Goal: Use online tool/utility: Utilize a website feature to perform a specific function

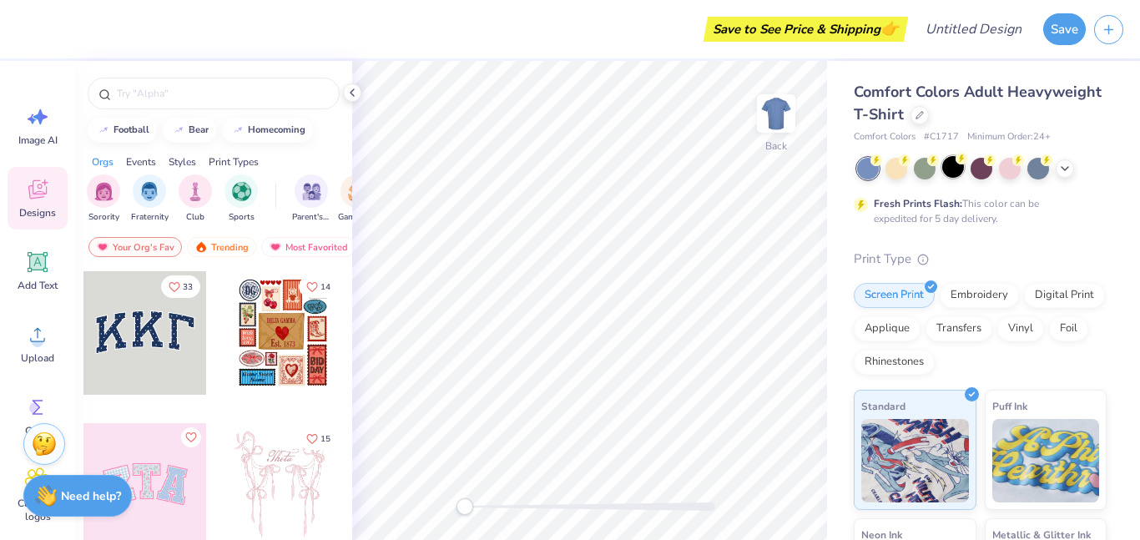
click at [954, 174] on div at bounding box center [953, 167] width 22 height 22
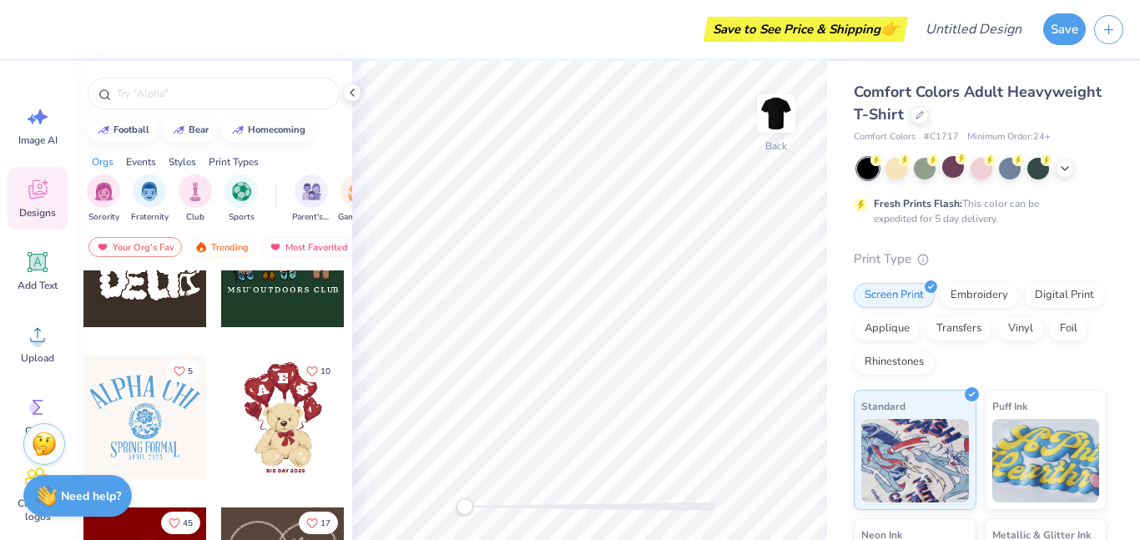
scroll to position [627, 0]
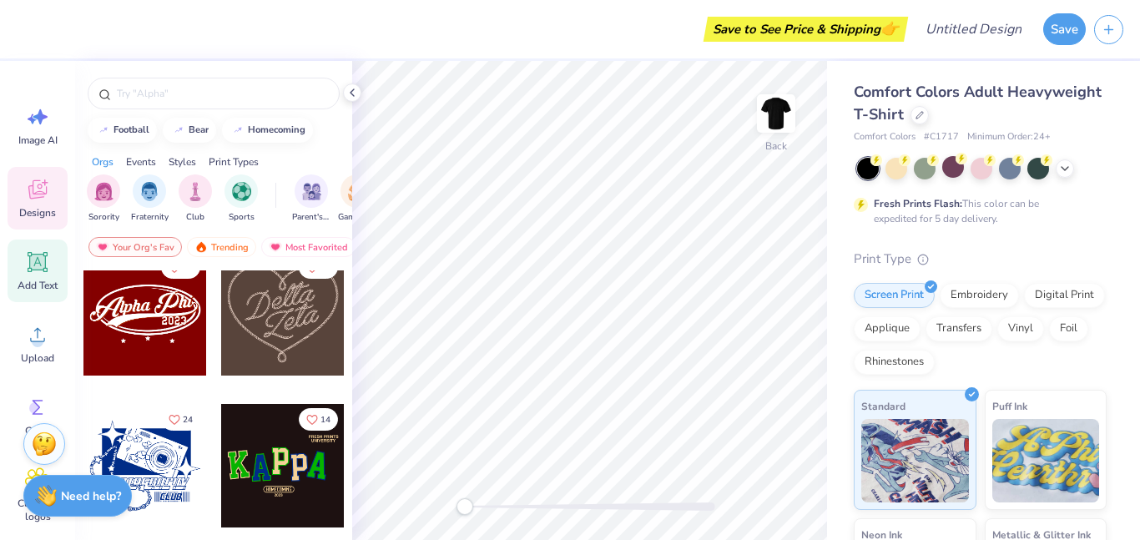
click at [38, 266] on icon at bounding box center [38, 262] width 16 height 16
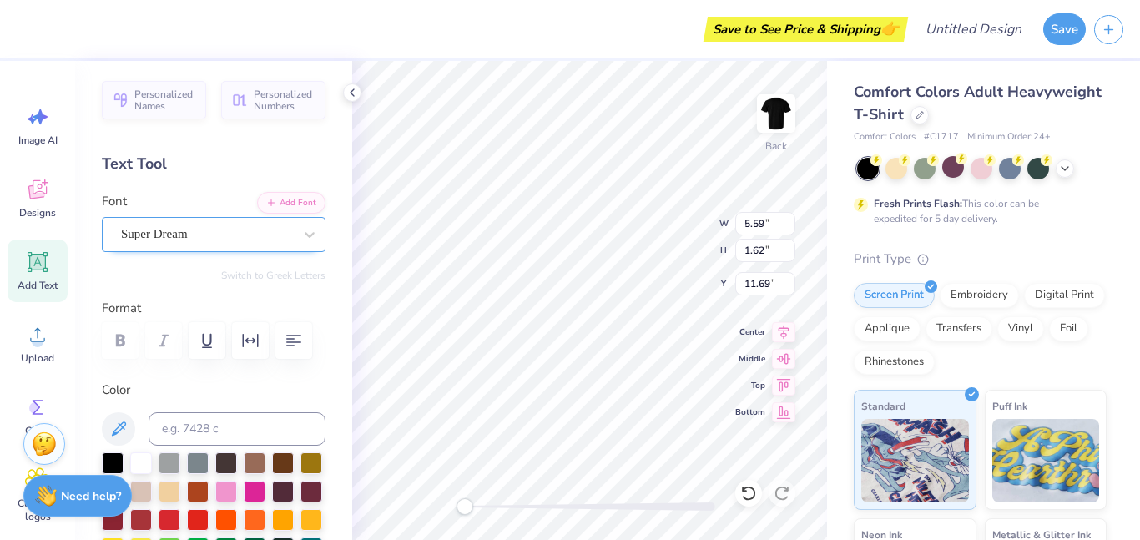
click at [214, 238] on div "Super Dream" at bounding box center [206, 234] width 175 height 26
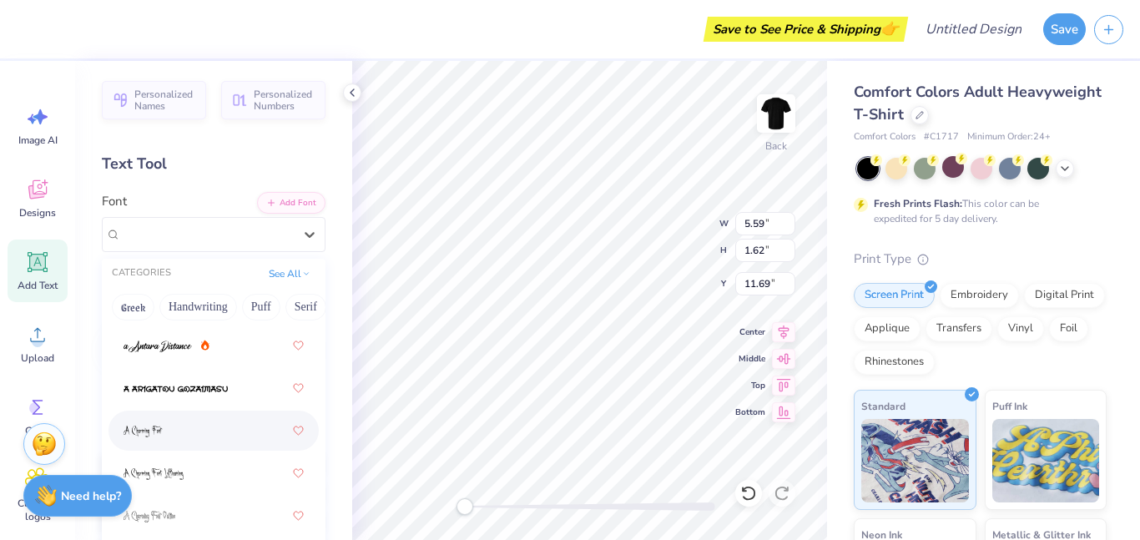
click at [201, 421] on div at bounding box center [213, 431] width 180 height 30
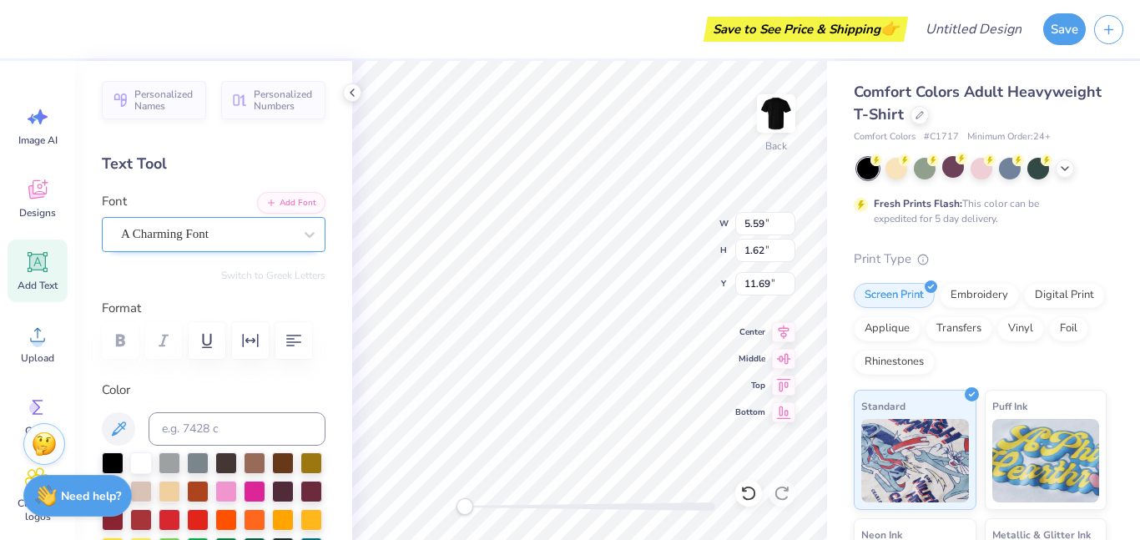
click at [177, 226] on div "A Charming Font" at bounding box center [206, 234] width 175 height 26
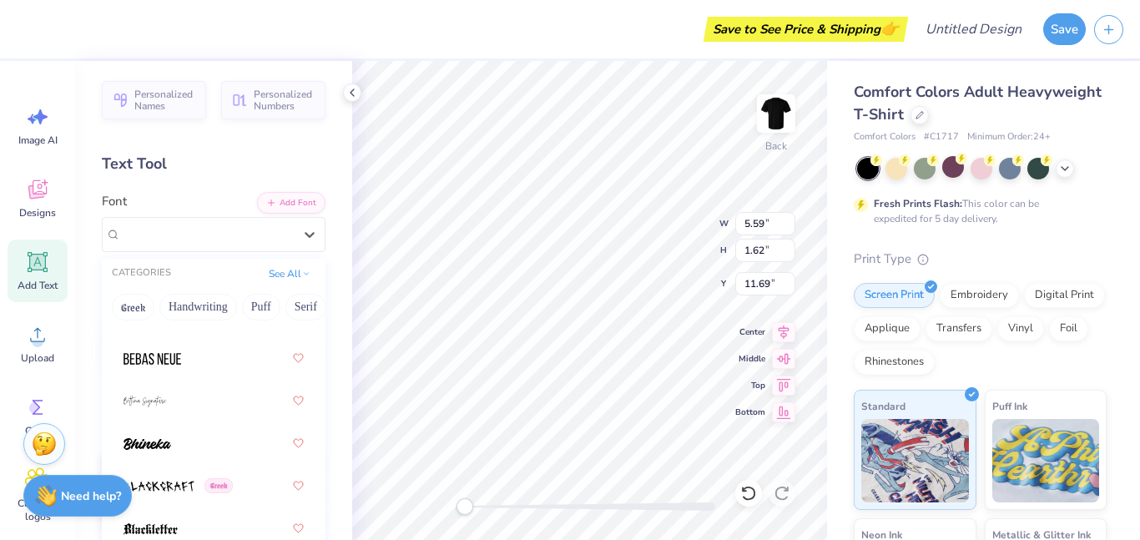
scroll to position [1146, 0]
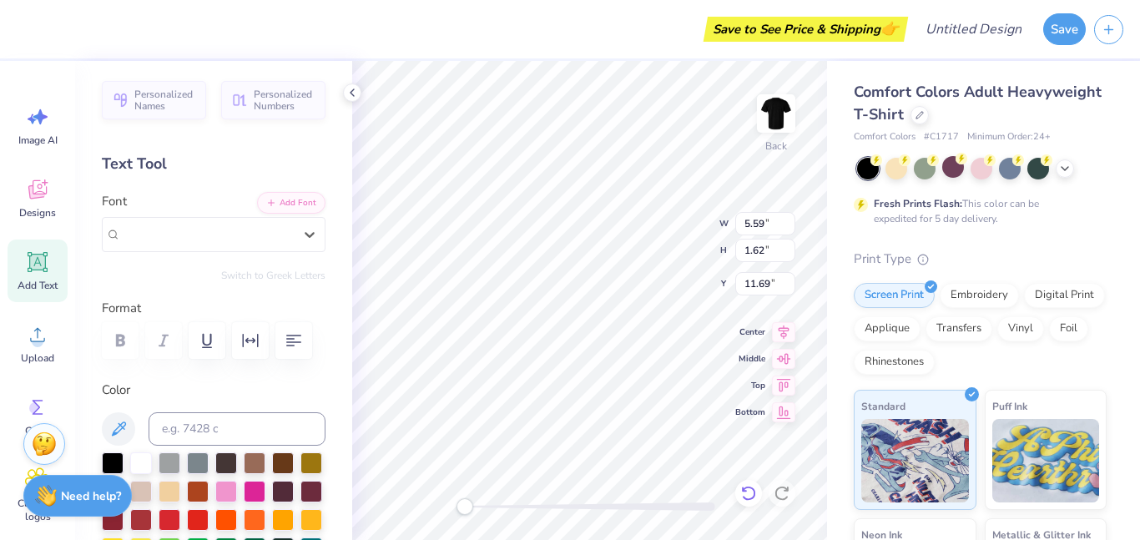
click at [756, 495] on icon at bounding box center [748, 493] width 17 height 17
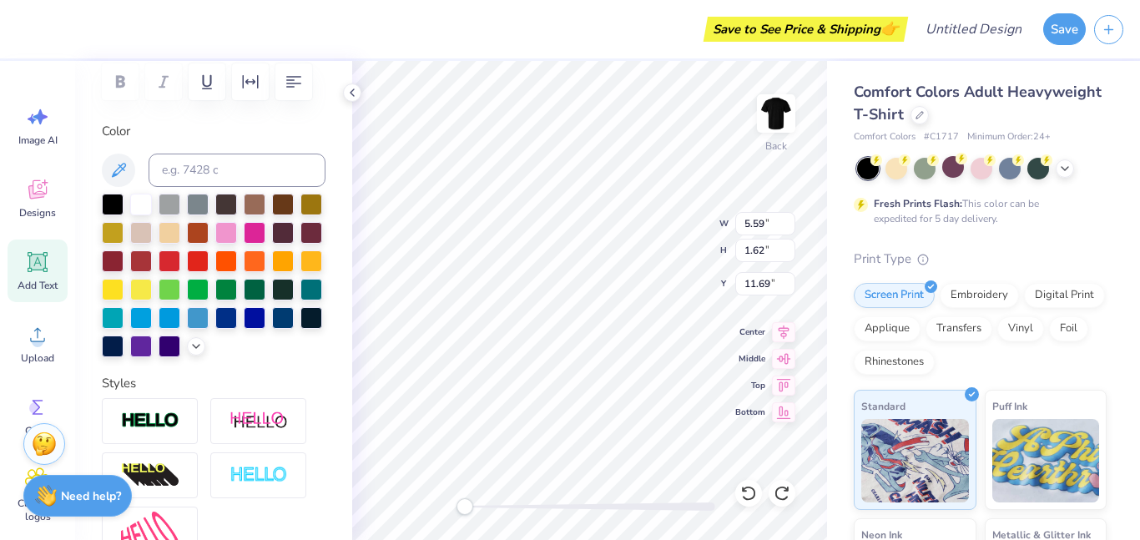
scroll to position [265, 0]
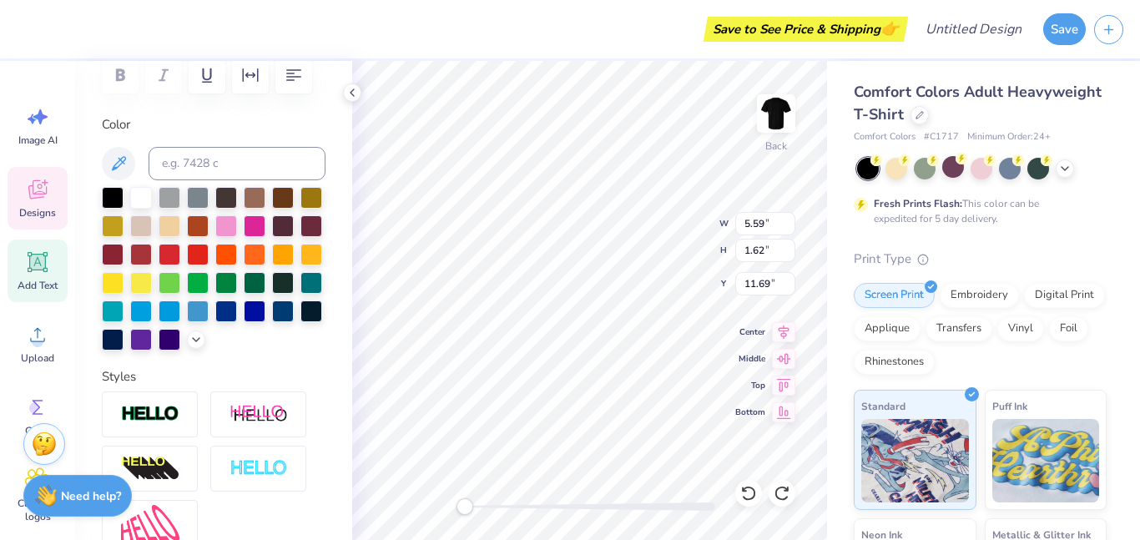
click at [26, 194] on icon at bounding box center [37, 189] width 25 height 25
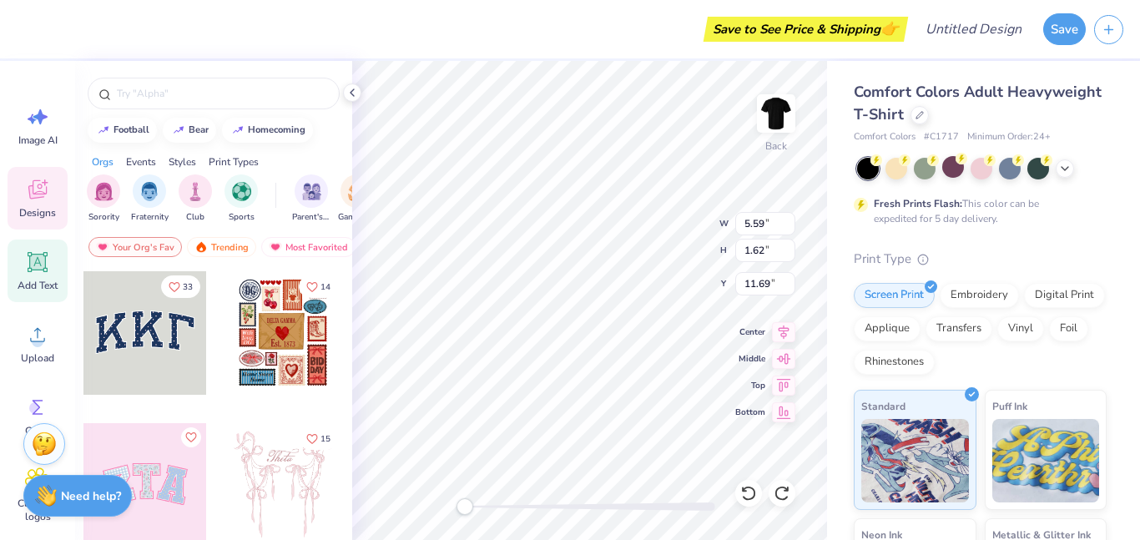
click at [35, 286] on span "Add Text" at bounding box center [38, 285] width 40 height 13
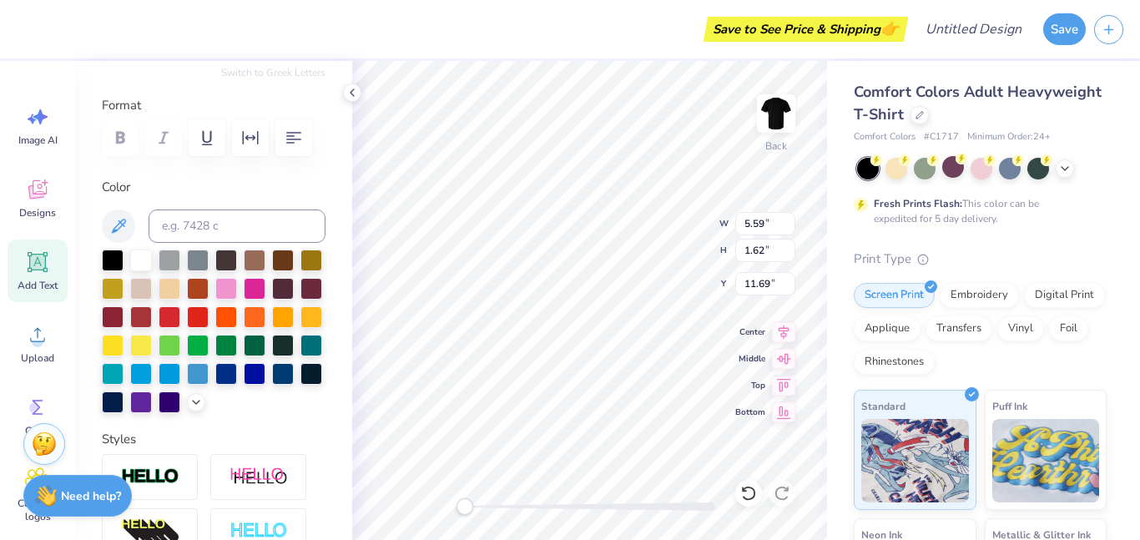
scroll to position [195, 0]
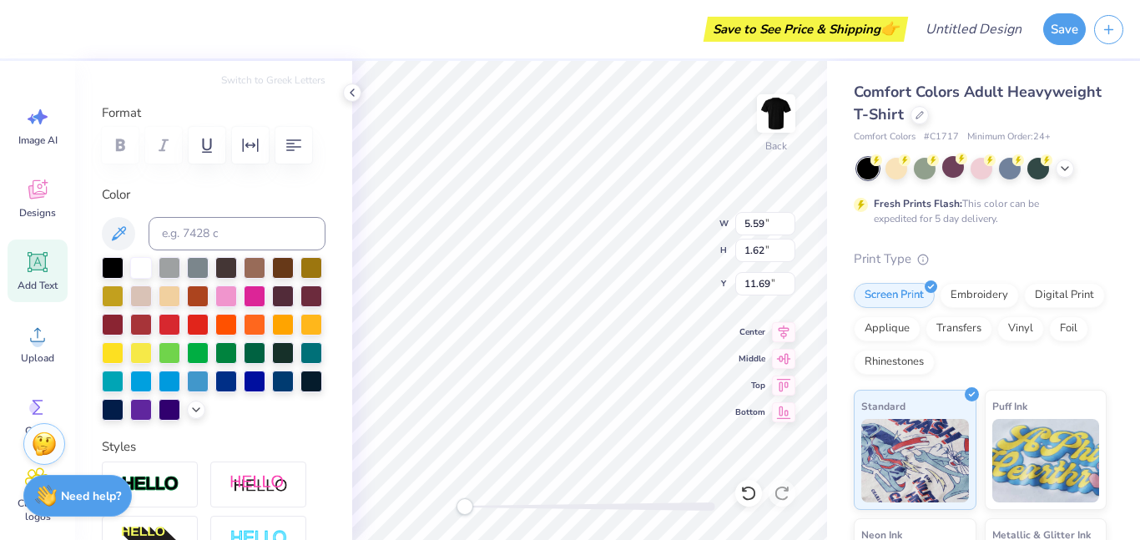
click at [43, 297] on div "Add Text" at bounding box center [38, 270] width 60 height 63
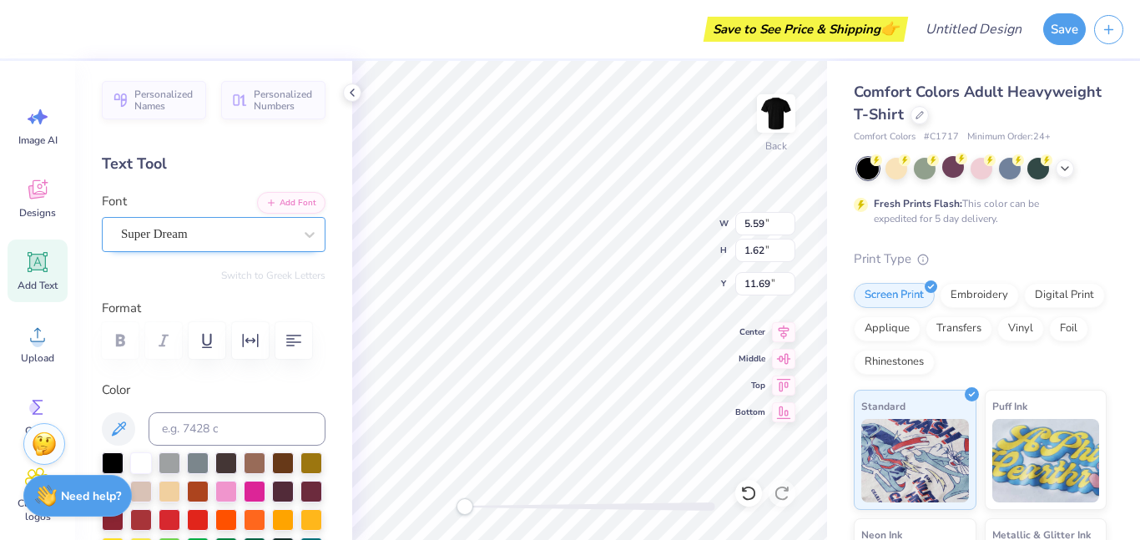
click at [290, 244] on div at bounding box center [207, 234] width 172 height 23
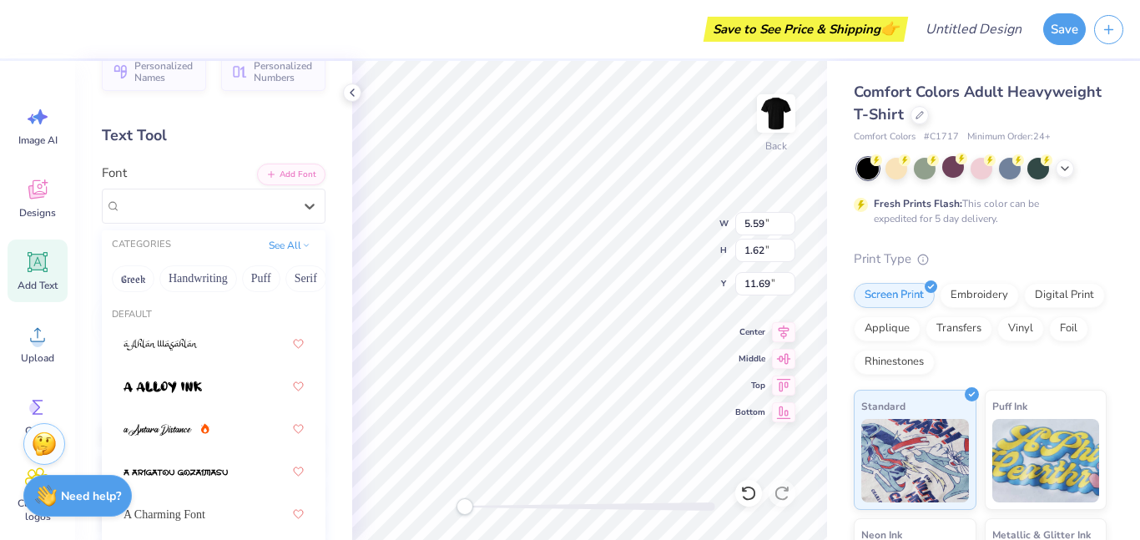
scroll to position [33, 0]
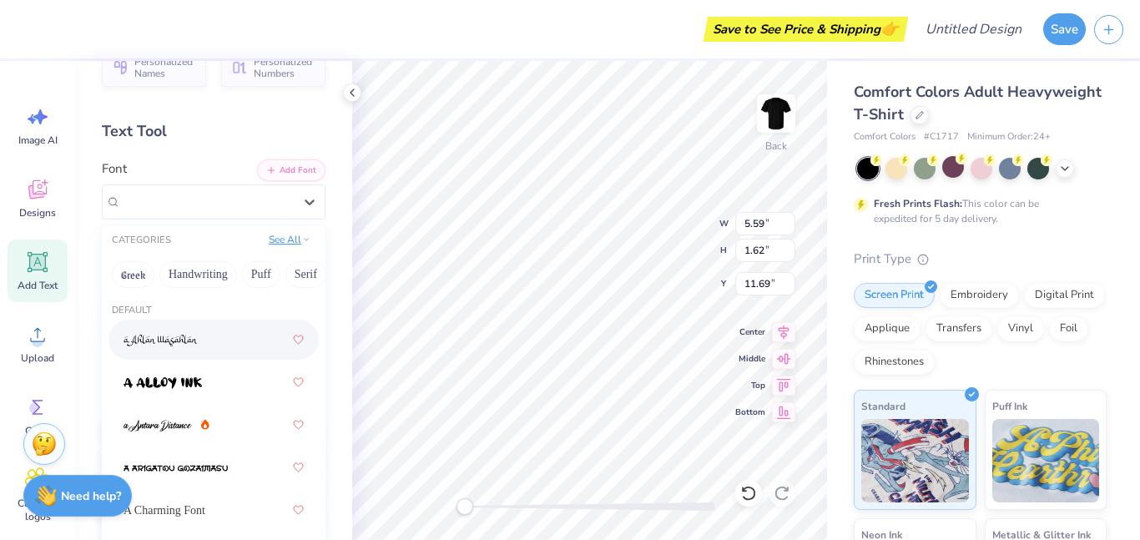
click at [284, 241] on button "See All" at bounding box center [290, 239] width 52 height 17
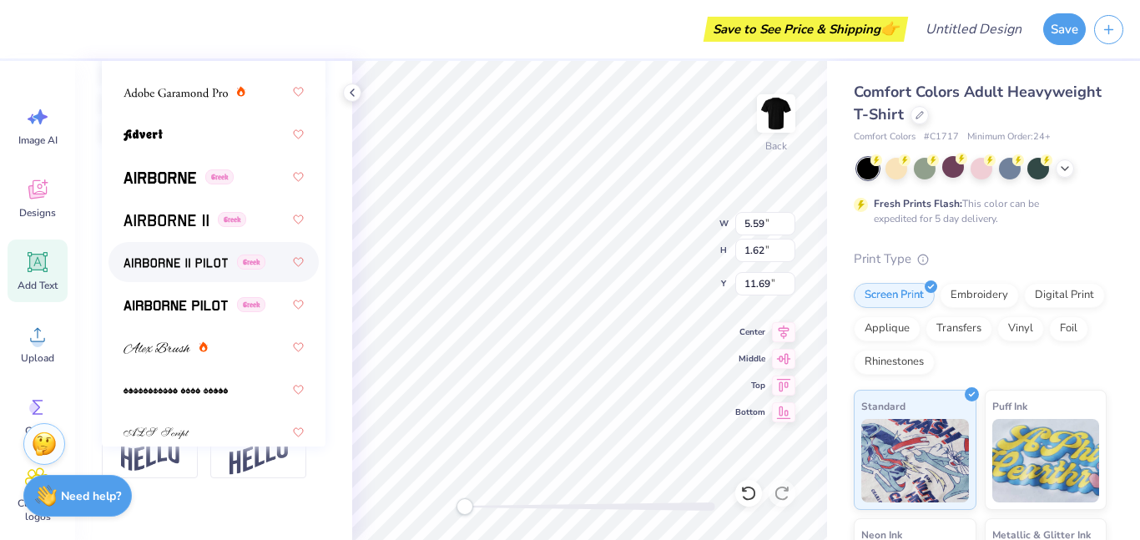
scroll to position [383, 0]
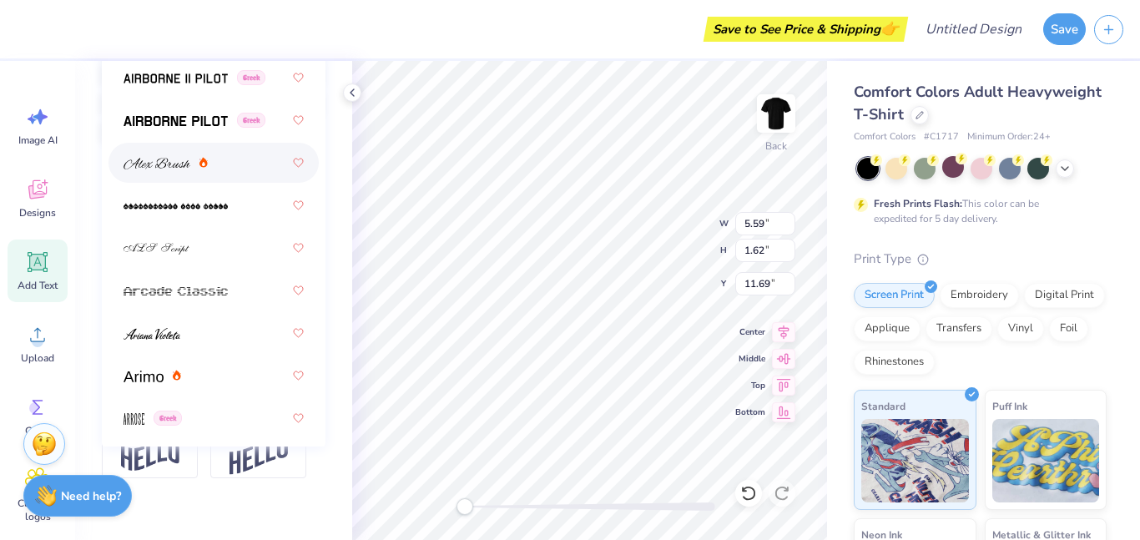
click at [233, 169] on div at bounding box center [213, 163] width 180 height 30
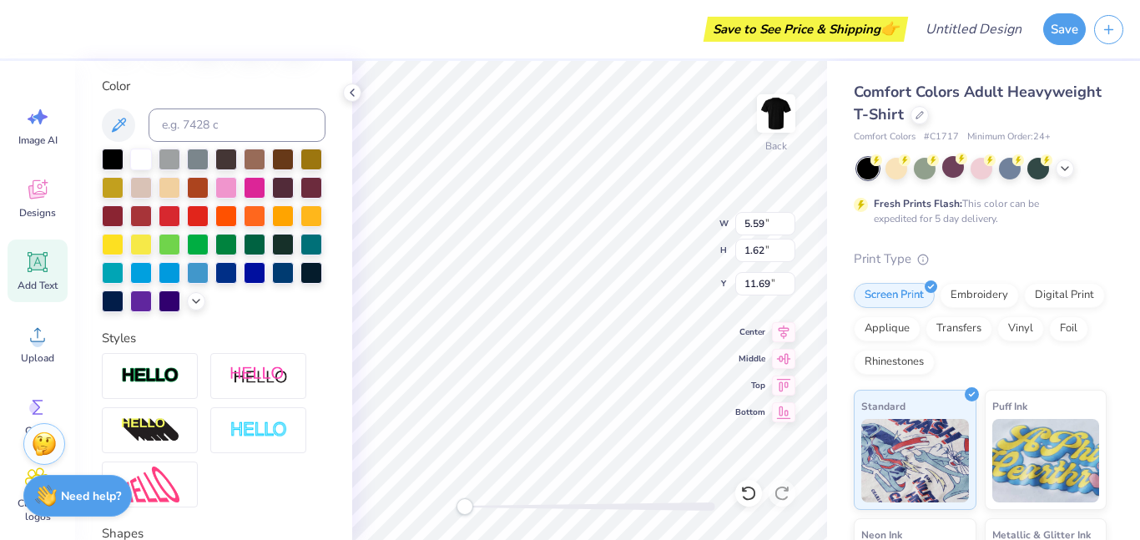
scroll to position [286, 0]
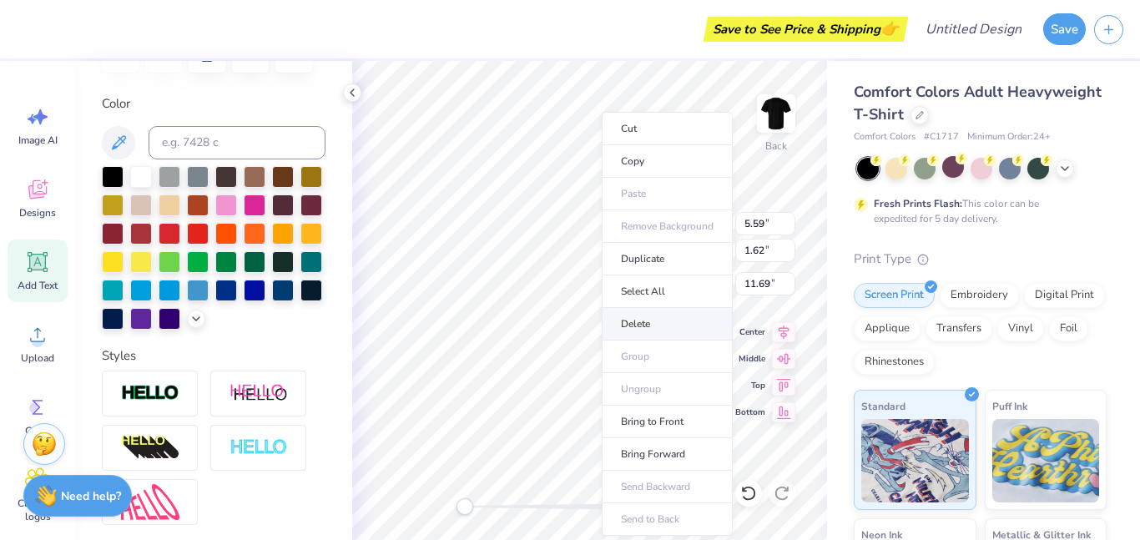
click at [637, 323] on li "Delete" at bounding box center [667, 324] width 131 height 33
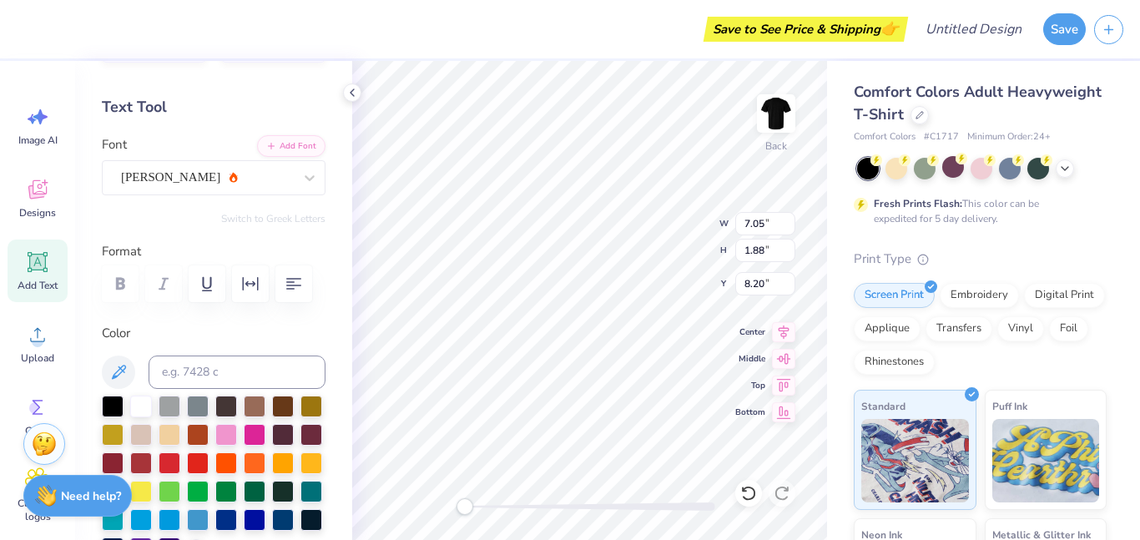
scroll to position [54, 0]
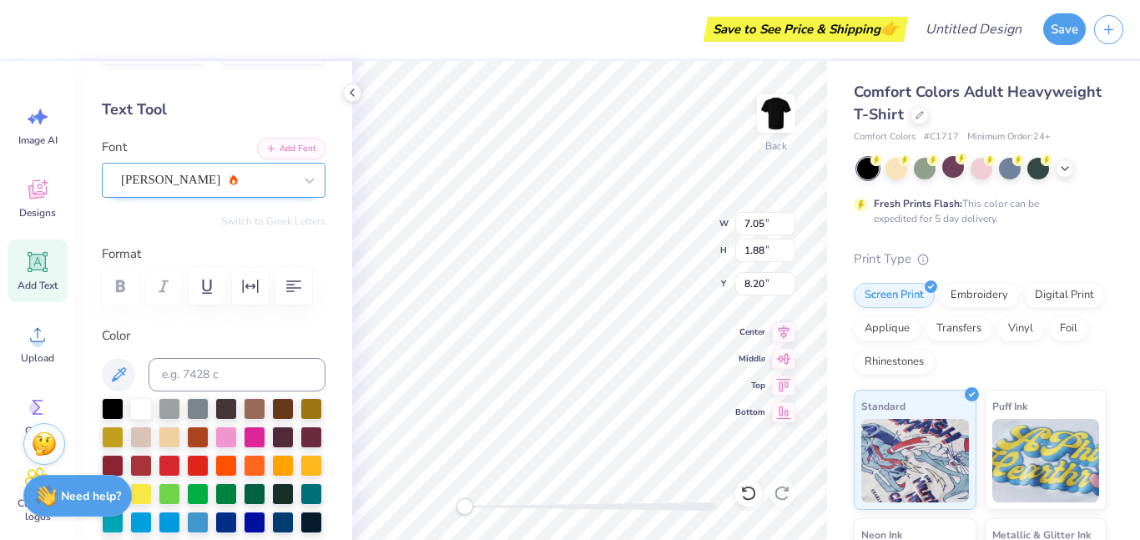
click at [246, 188] on div "[PERSON_NAME]" at bounding box center [206, 180] width 175 height 26
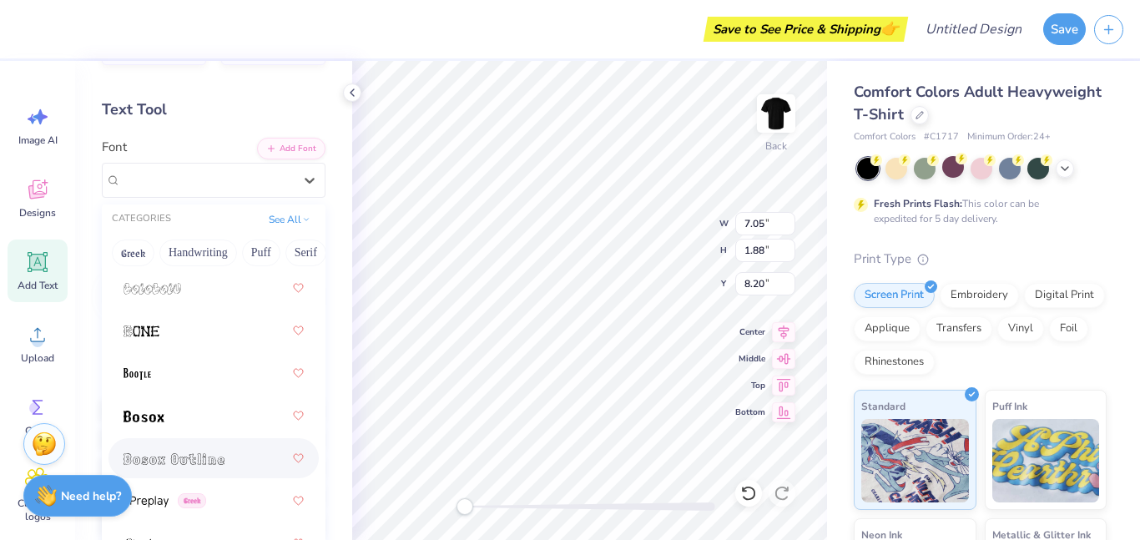
scroll to position [1478, 0]
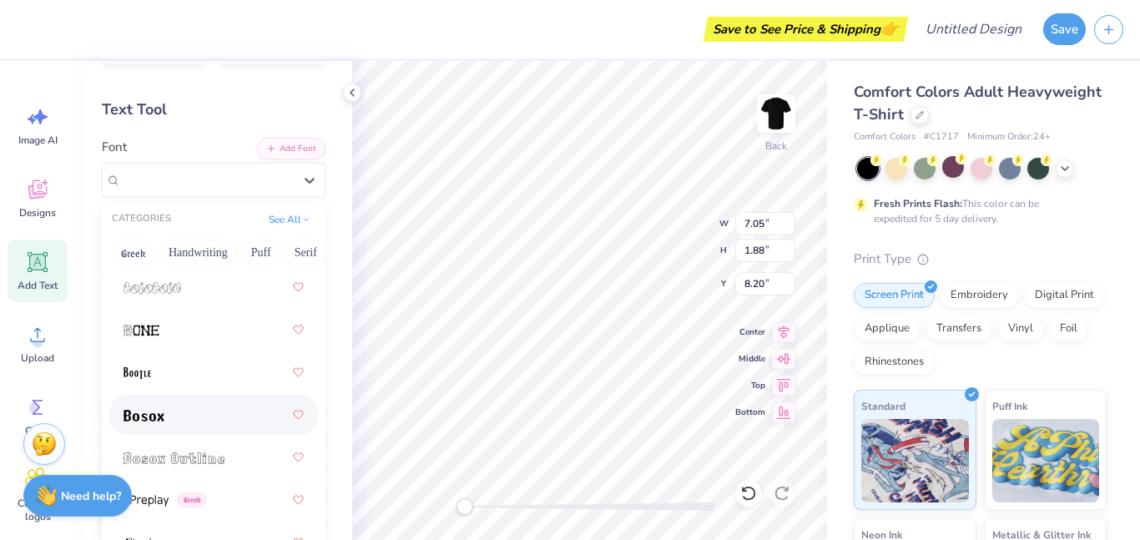
click at [181, 428] on div at bounding box center [213, 415] width 180 height 30
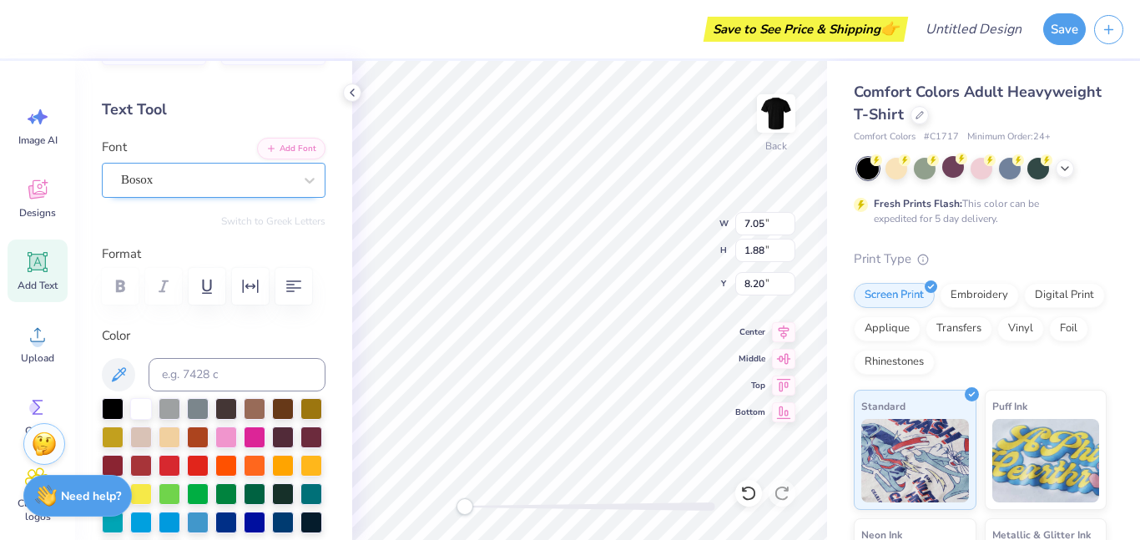
click at [202, 176] on div "Bosox" at bounding box center [206, 180] width 175 height 26
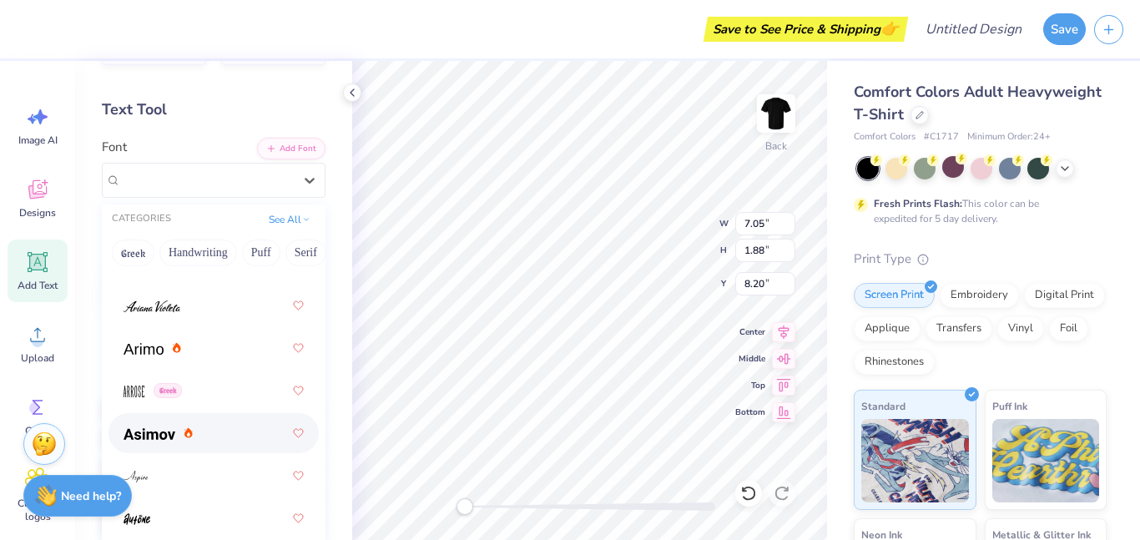
scroll to position [801, 0]
